Goal: Navigation & Orientation: Find specific page/section

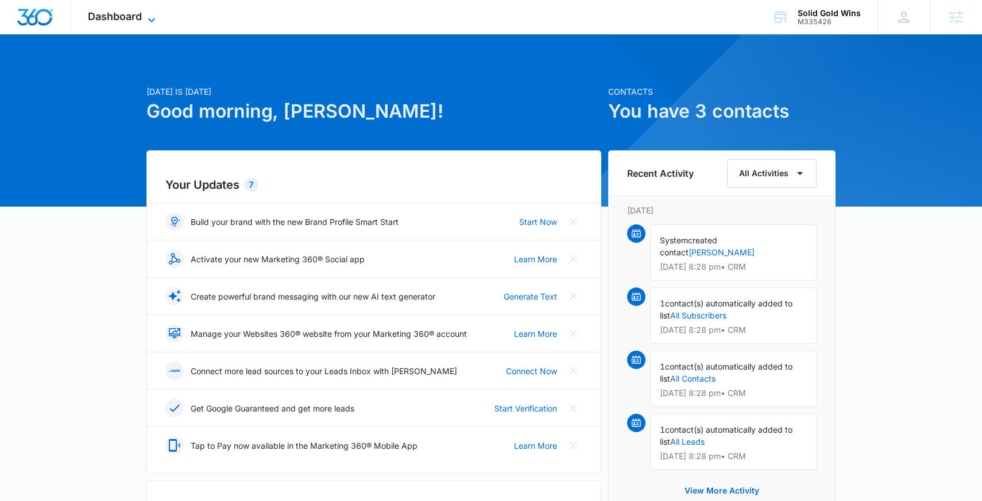
click at [135, 18] on span "Dashboard" at bounding box center [115, 16] width 54 height 12
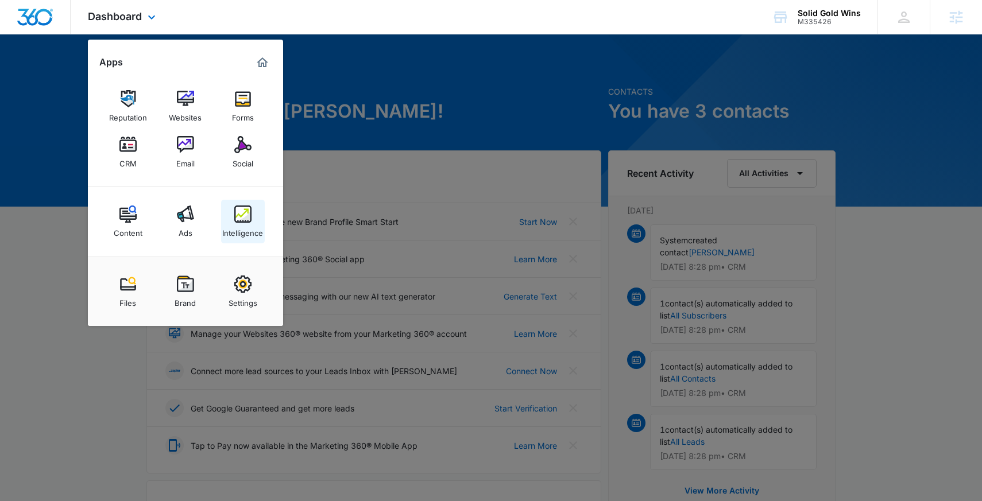
click at [245, 232] on div "Intelligence" at bounding box center [242, 230] width 41 height 15
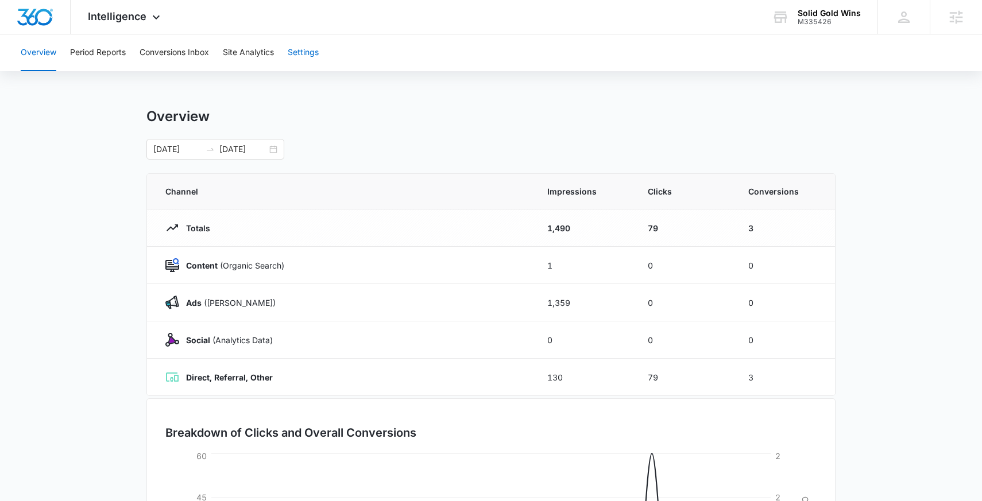
click at [296, 47] on button "Settings" at bounding box center [303, 52] width 31 height 37
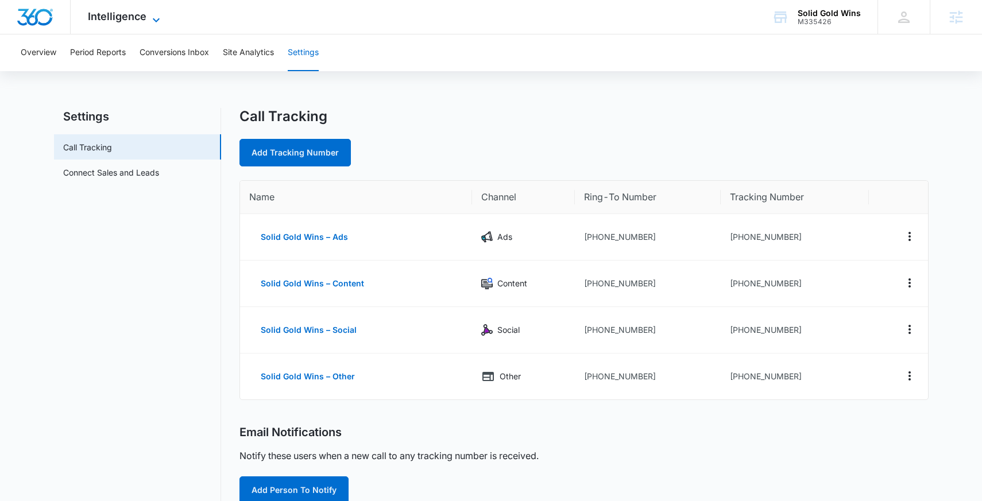
click at [149, 22] on icon at bounding box center [156, 20] width 14 height 14
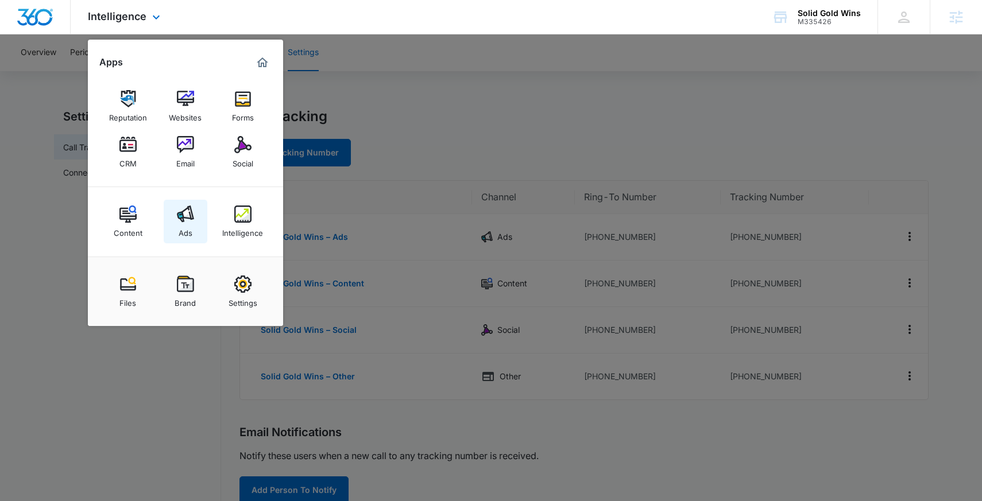
click at [186, 211] on img at bounding box center [185, 213] width 17 height 17
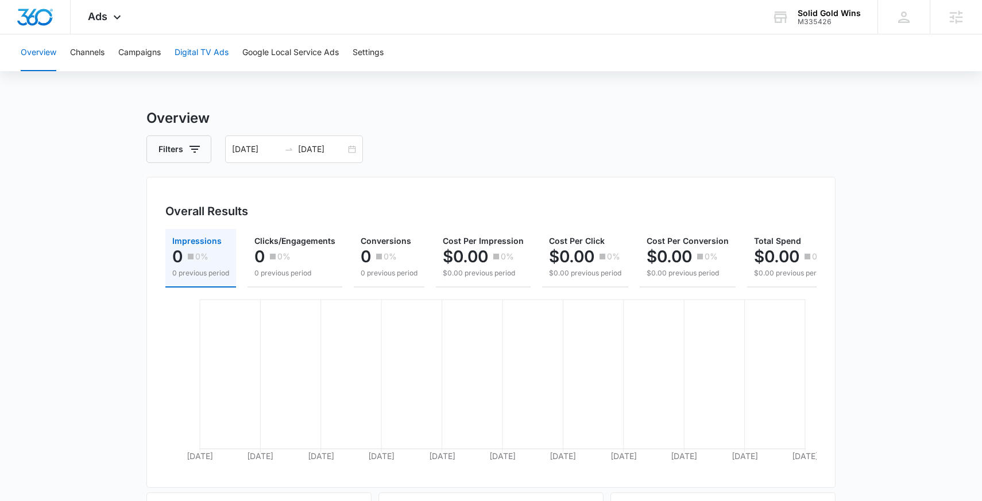
click at [207, 52] on button "Digital TV Ads" at bounding box center [201, 52] width 54 height 37
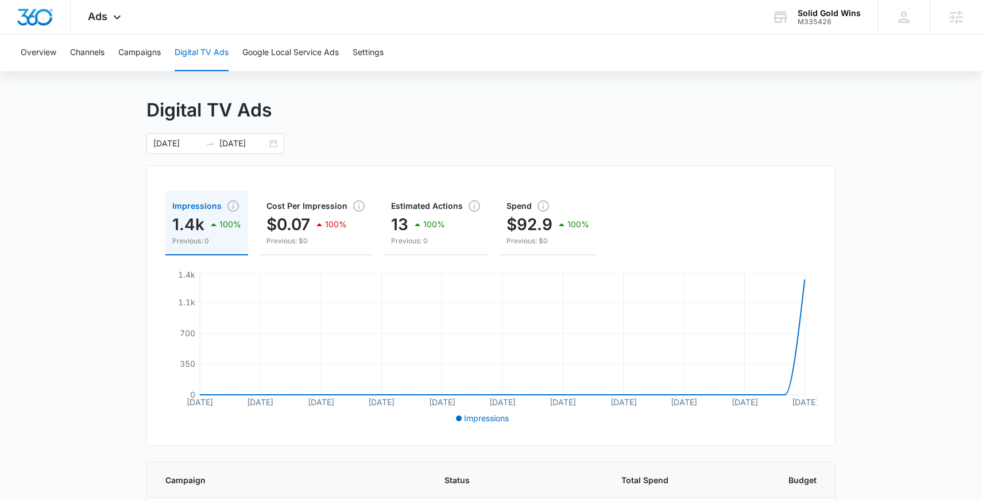
scroll to position [127, 0]
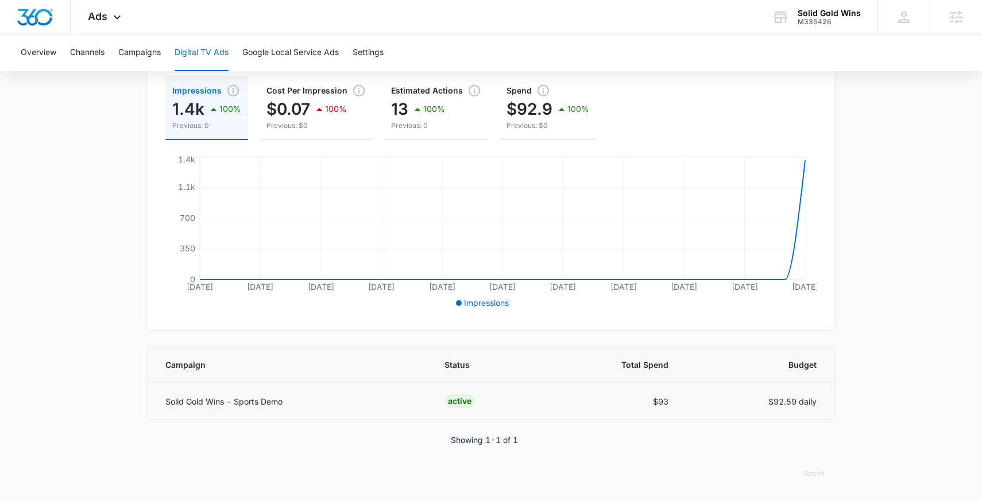
click at [242, 392] on td "Solid Gold Wins - Sports Demo" at bounding box center [289, 401] width 284 height 37
click at [240, 406] on p "Solid Gold Wins - Sports Demo" at bounding box center [290, 401] width 251 height 12
